Goal: Information Seeking & Learning: Learn about a topic

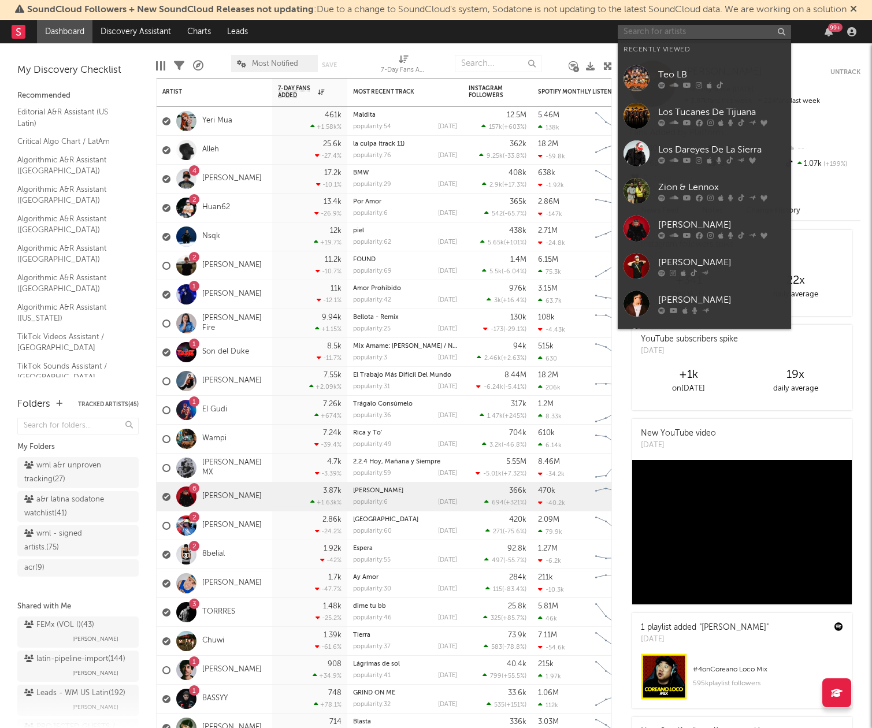
click at [689, 34] on input "text" at bounding box center [704, 32] width 173 height 14
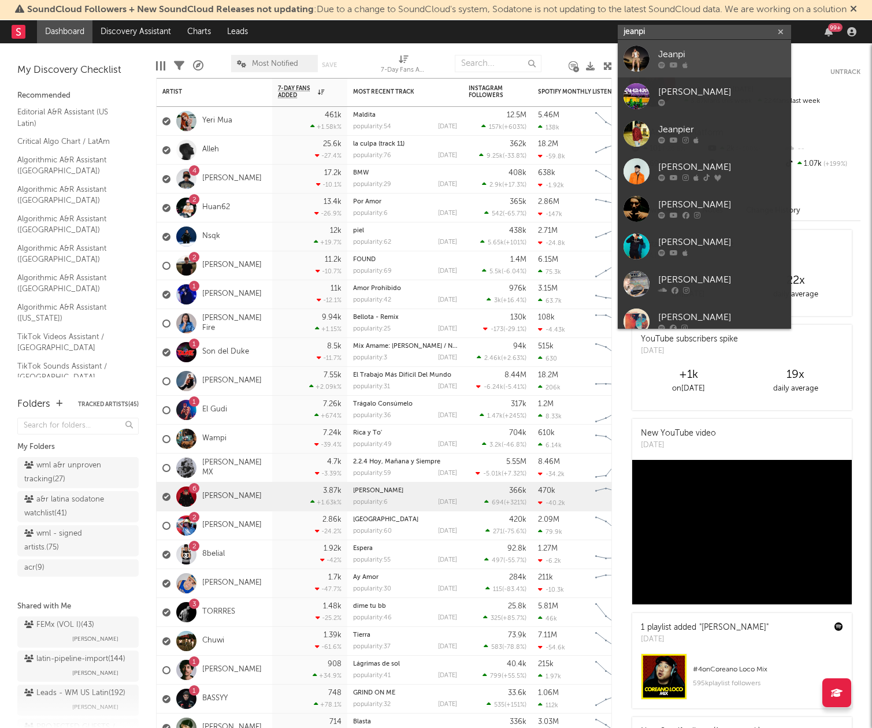
type input "jeanpi"
click at [732, 58] on div "Jeanpi" at bounding box center [721, 55] width 127 height 14
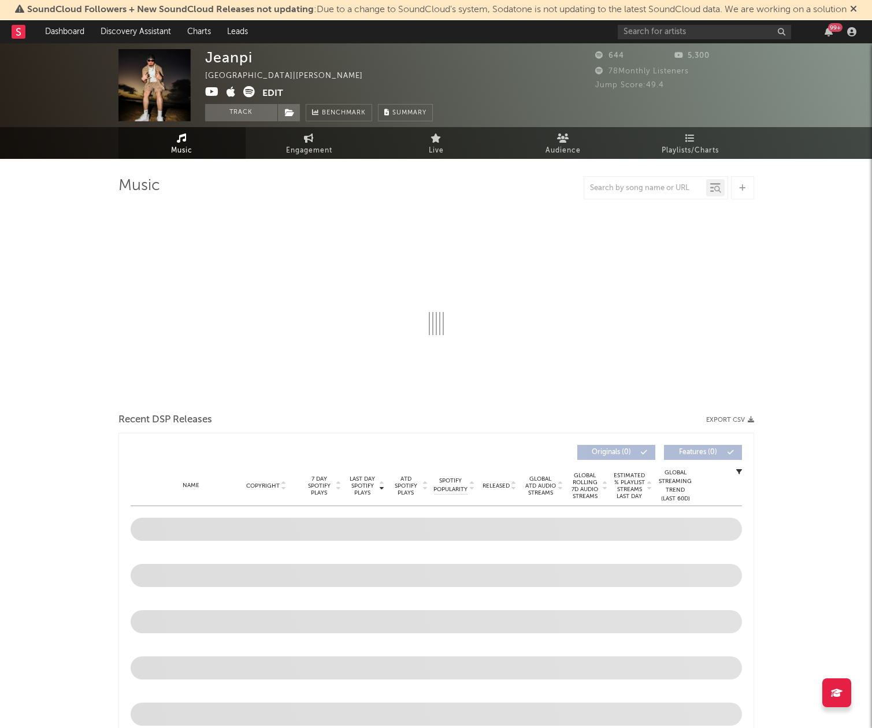
select select "1w"
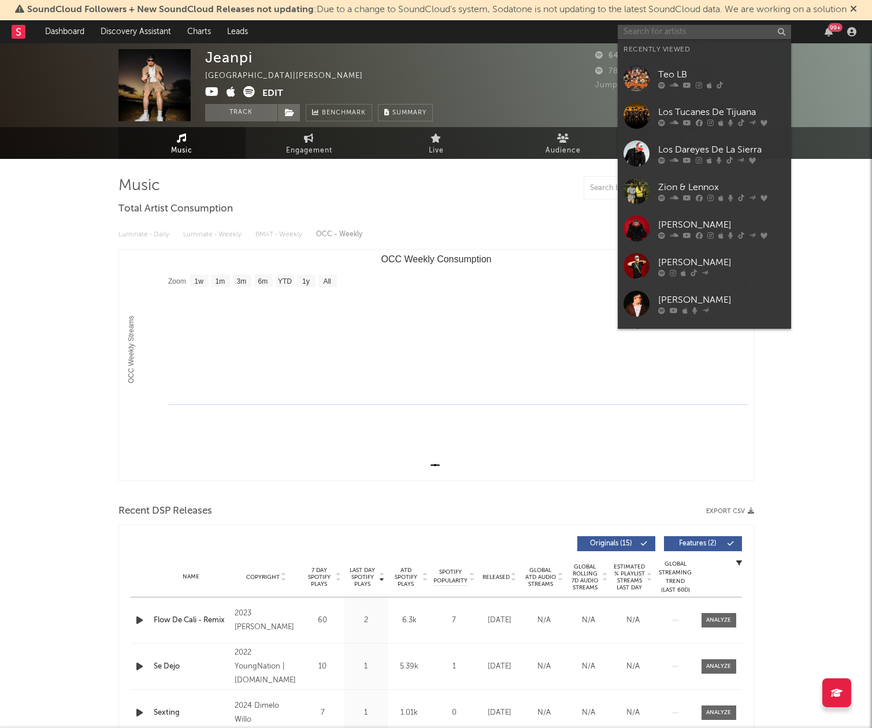
click at [682, 30] on input "text" at bounding box center [704, 32] width 173 height 14
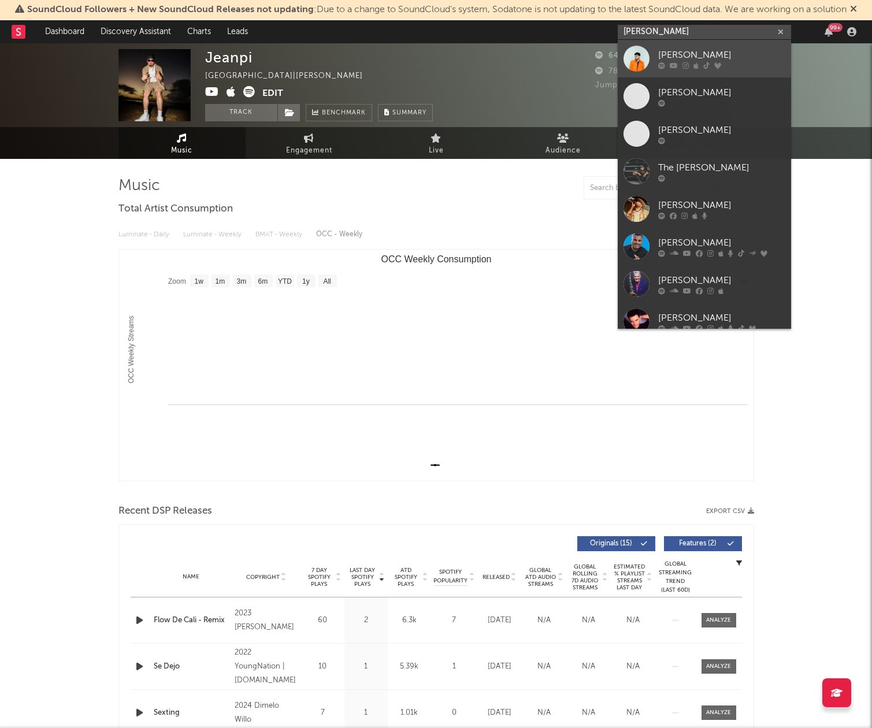
type input "[PERSON_NAME]"
click at [682, 51] on div "[PERSON_NAME]" at bounding box center [721, 55] width 127 height 14
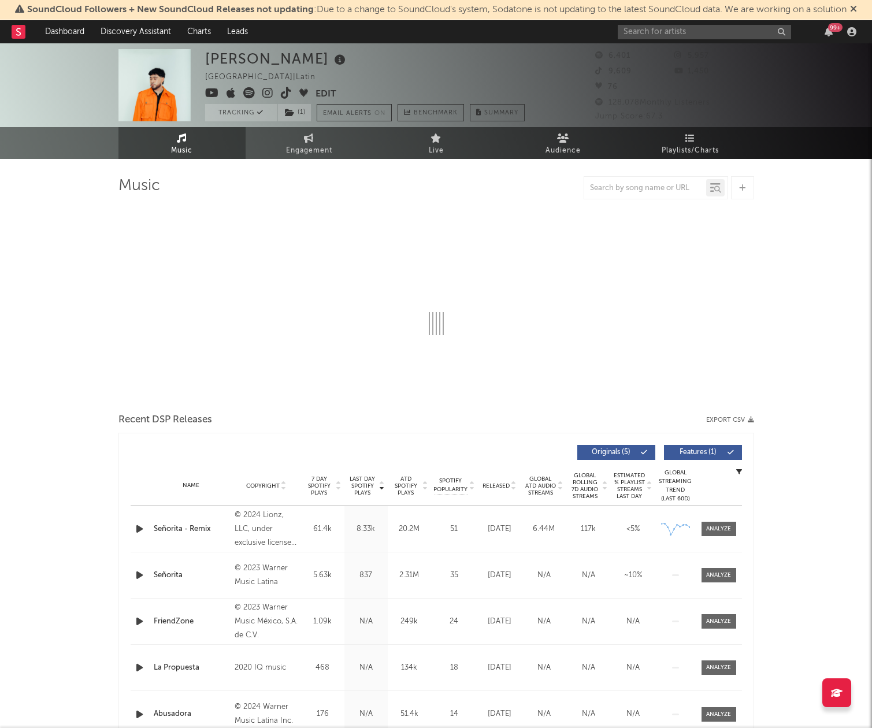
select select "6m"
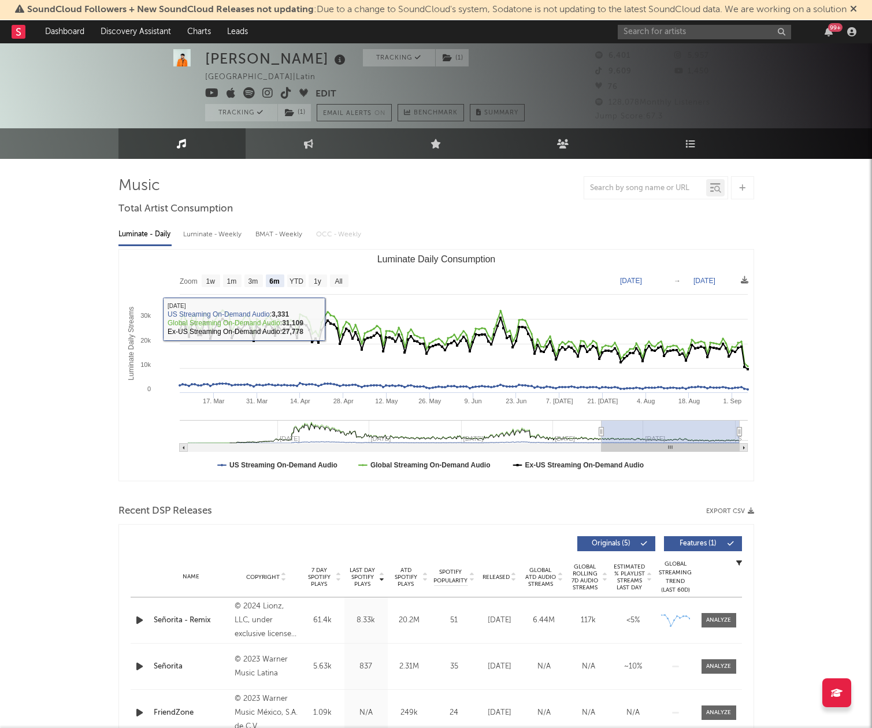
scroll to position [3, 0]
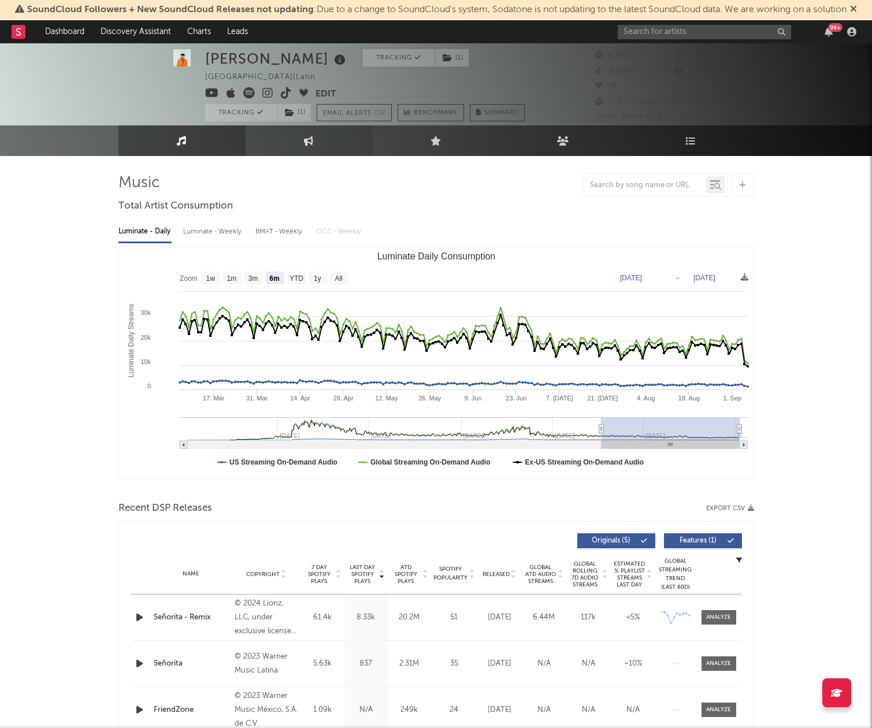
click at [310, 142] on icon at bounding box center [309, 140] width 10 height 9
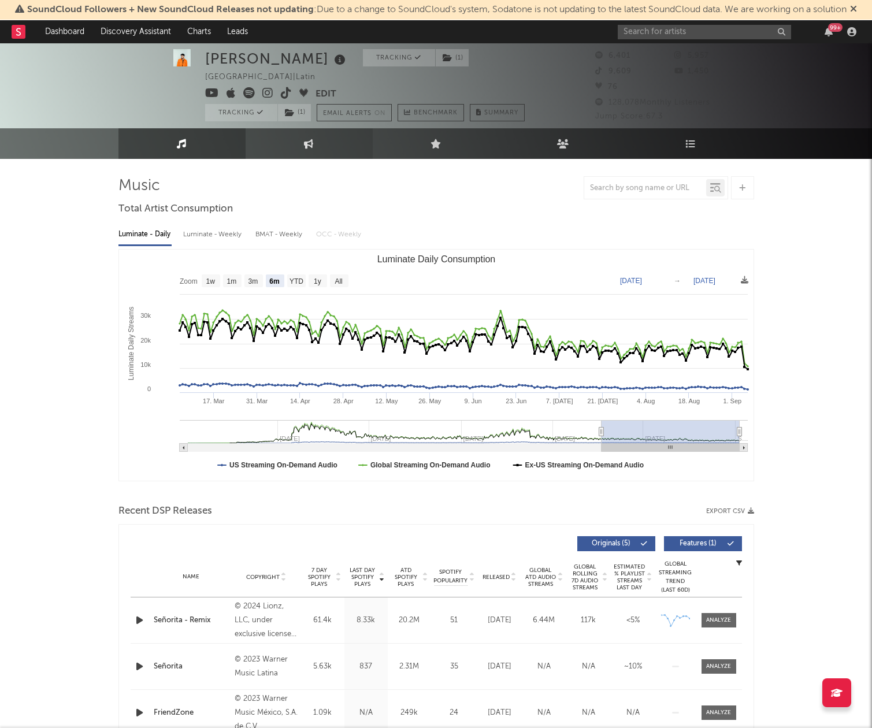
select select "1w"
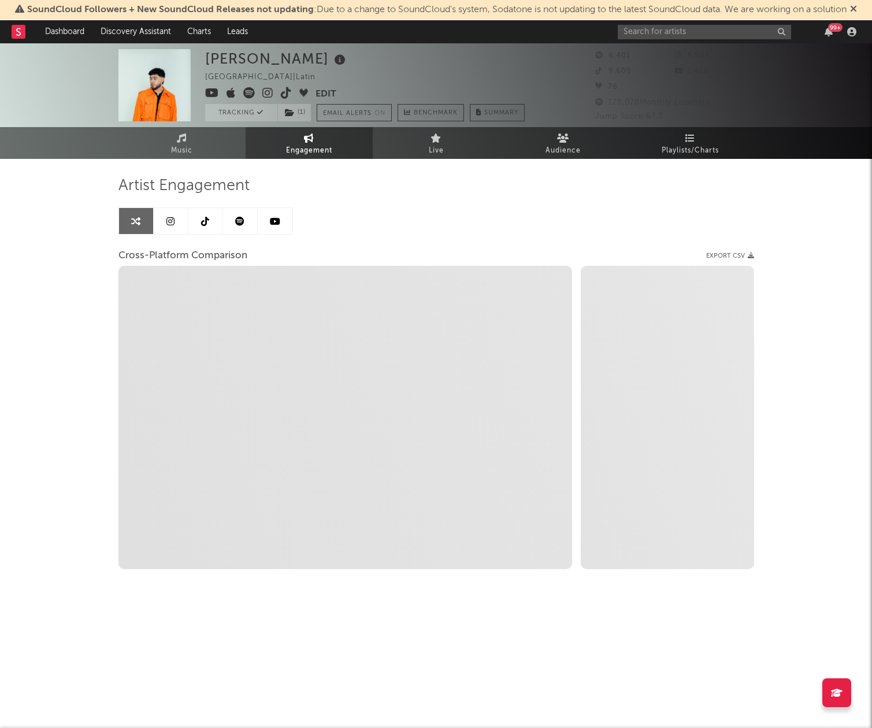
select select "1m"
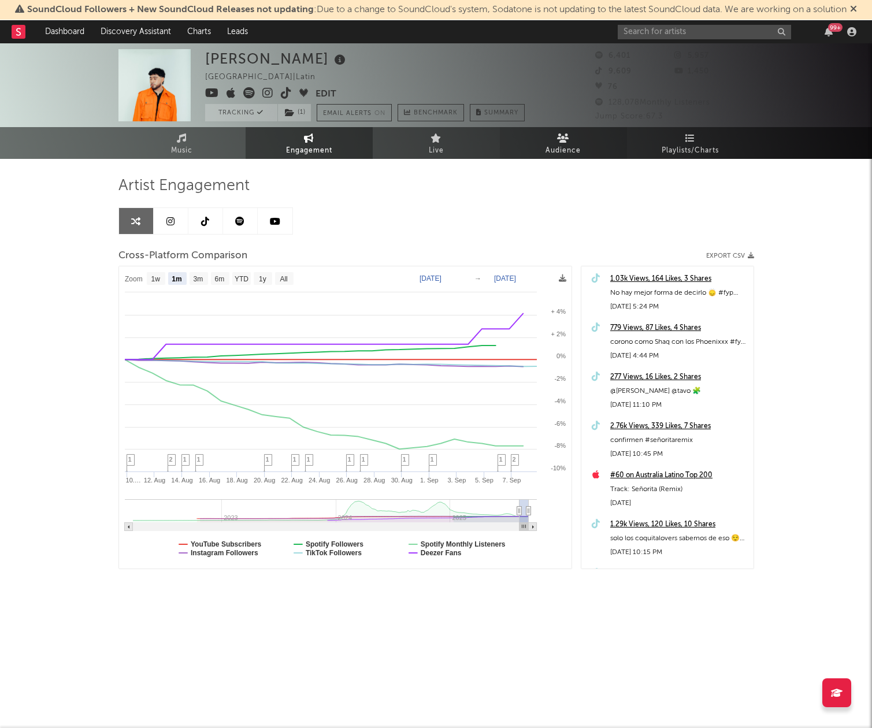
click at [571, 144] on span "Audience" at bounding box center [562, 151] width 35 height 14
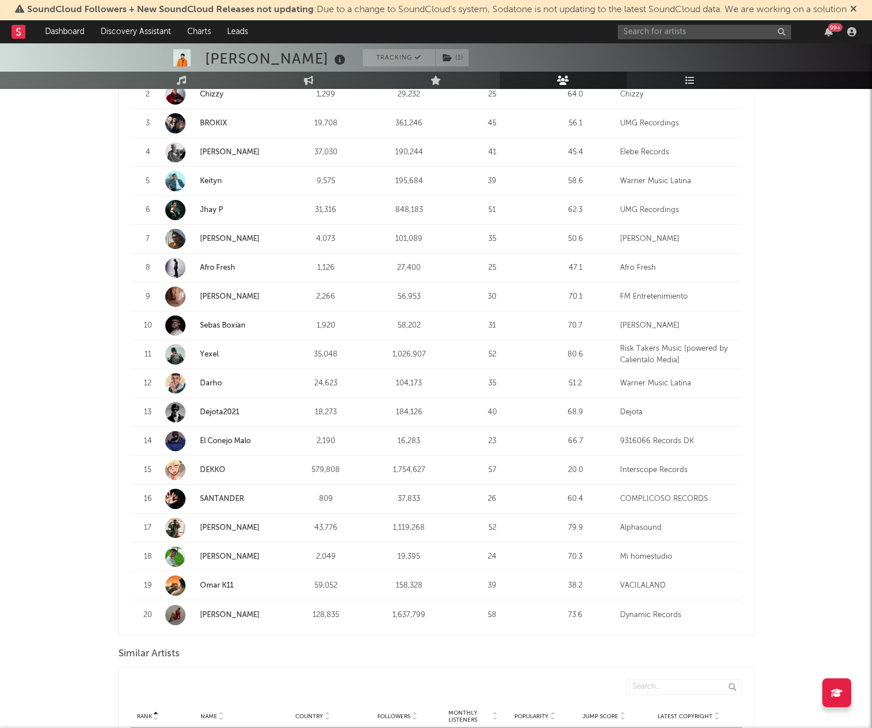
scroll to position [522, 0]
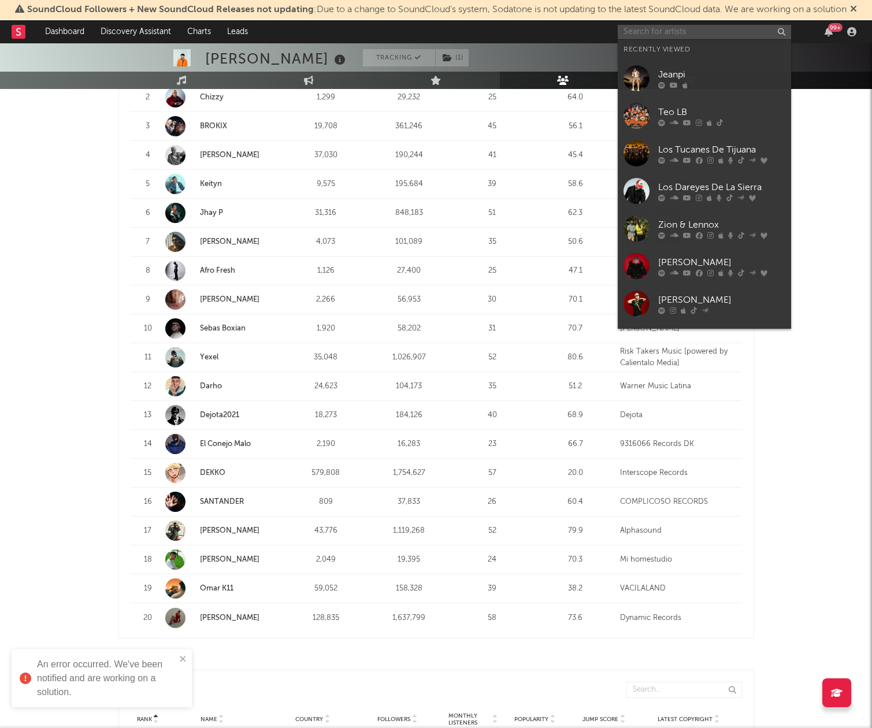
click at [685, 32] on input "text" at bounding box center [704, 32] width 173 height 14
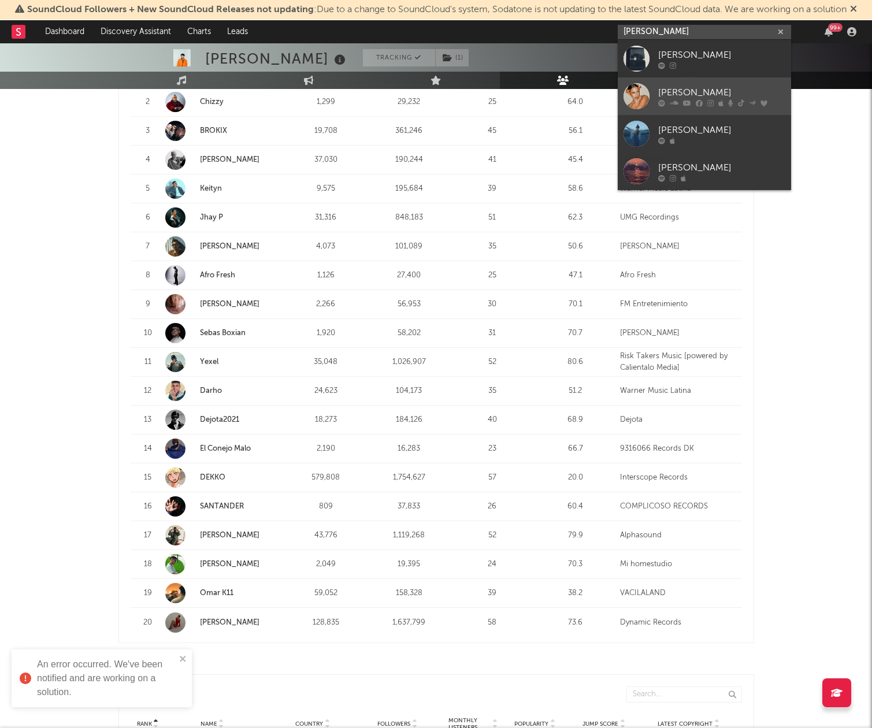
type input "[PERSON_NAME]"
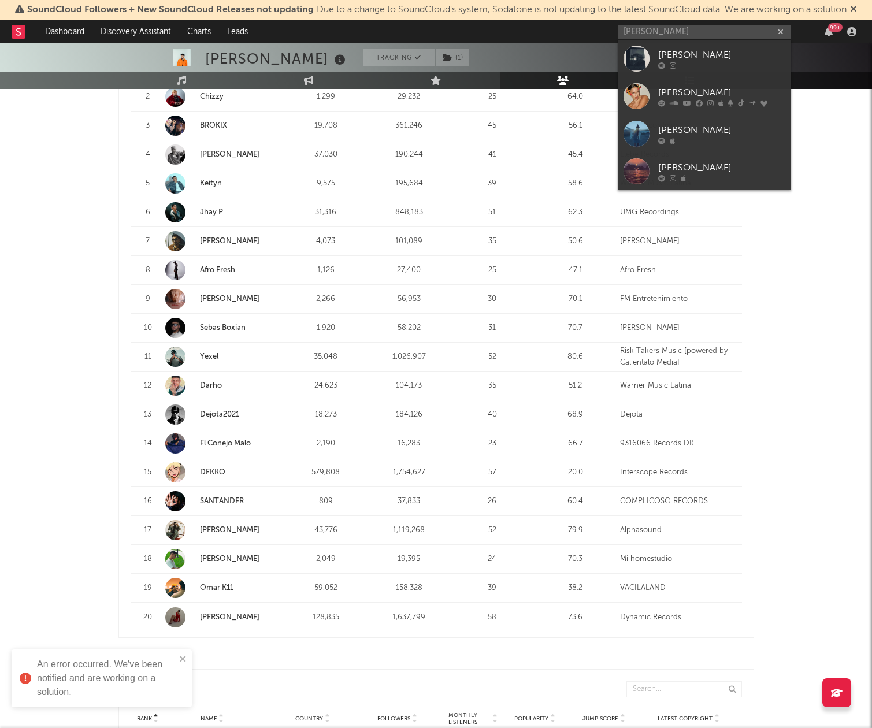
click at [679, 88] on div "[PERSON_NAME]" at bounding box center [721, 92] width 127 height 14
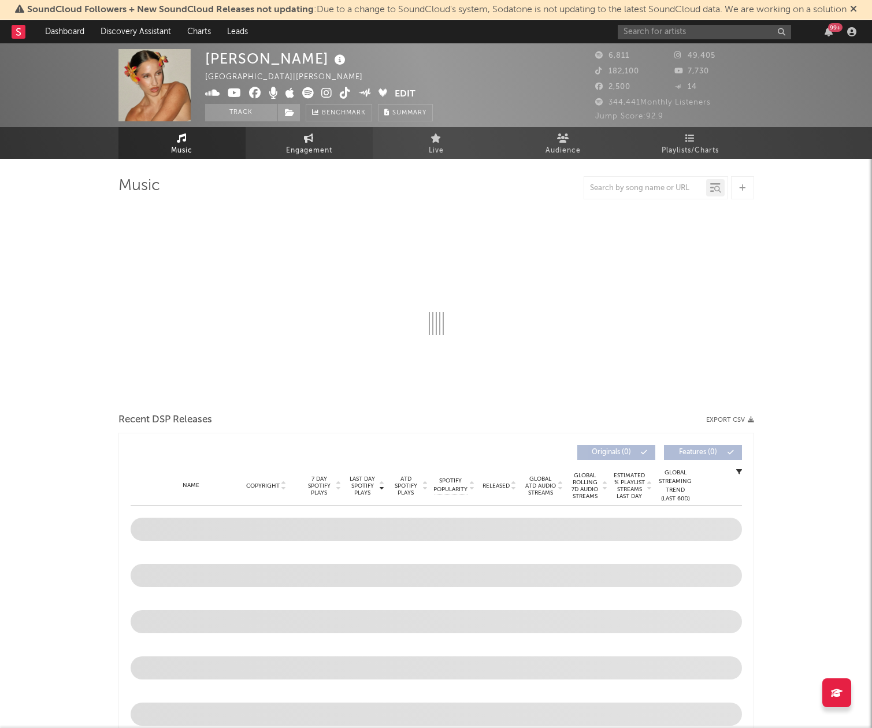
select select "6m"
